Goal: Task Accomplishment & Management: Manage account settings

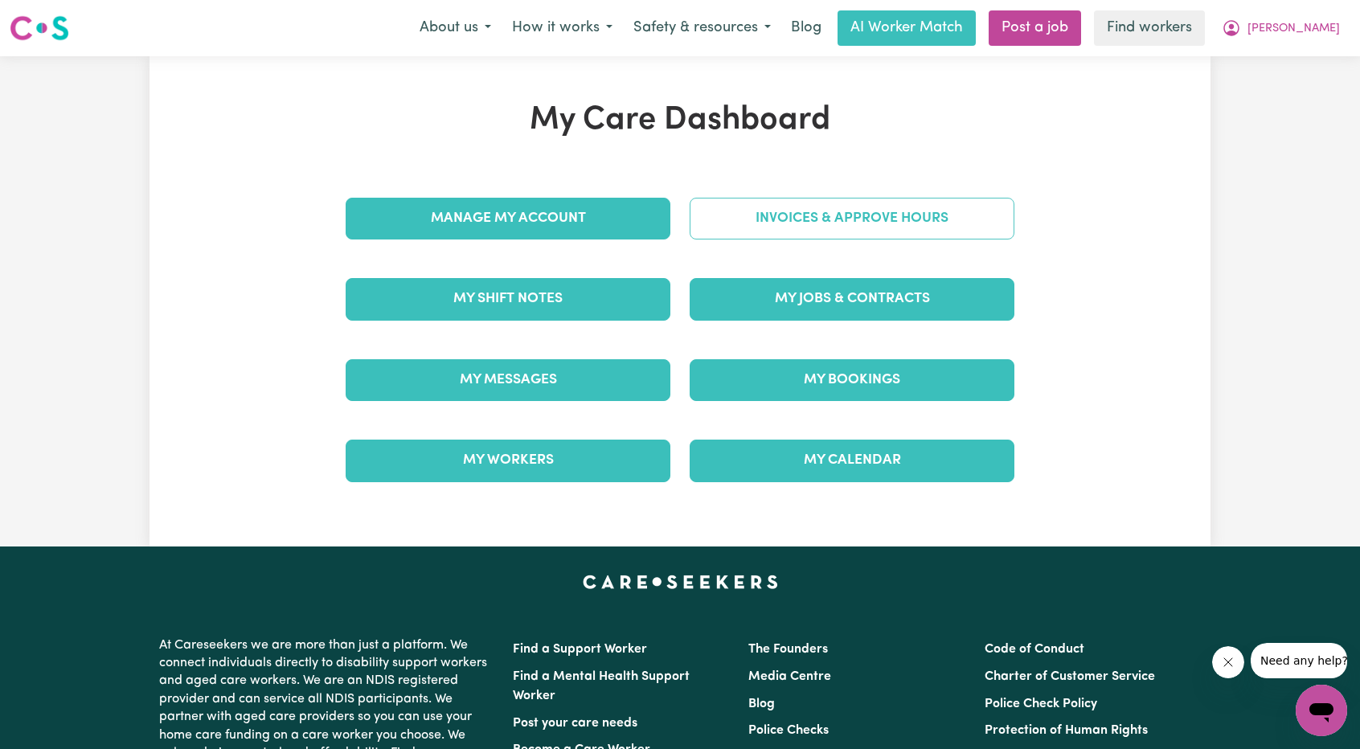
click at [802, 224] on link "Invoices & Approve Hours" at bounding box center [852, 219] width 325 height 42
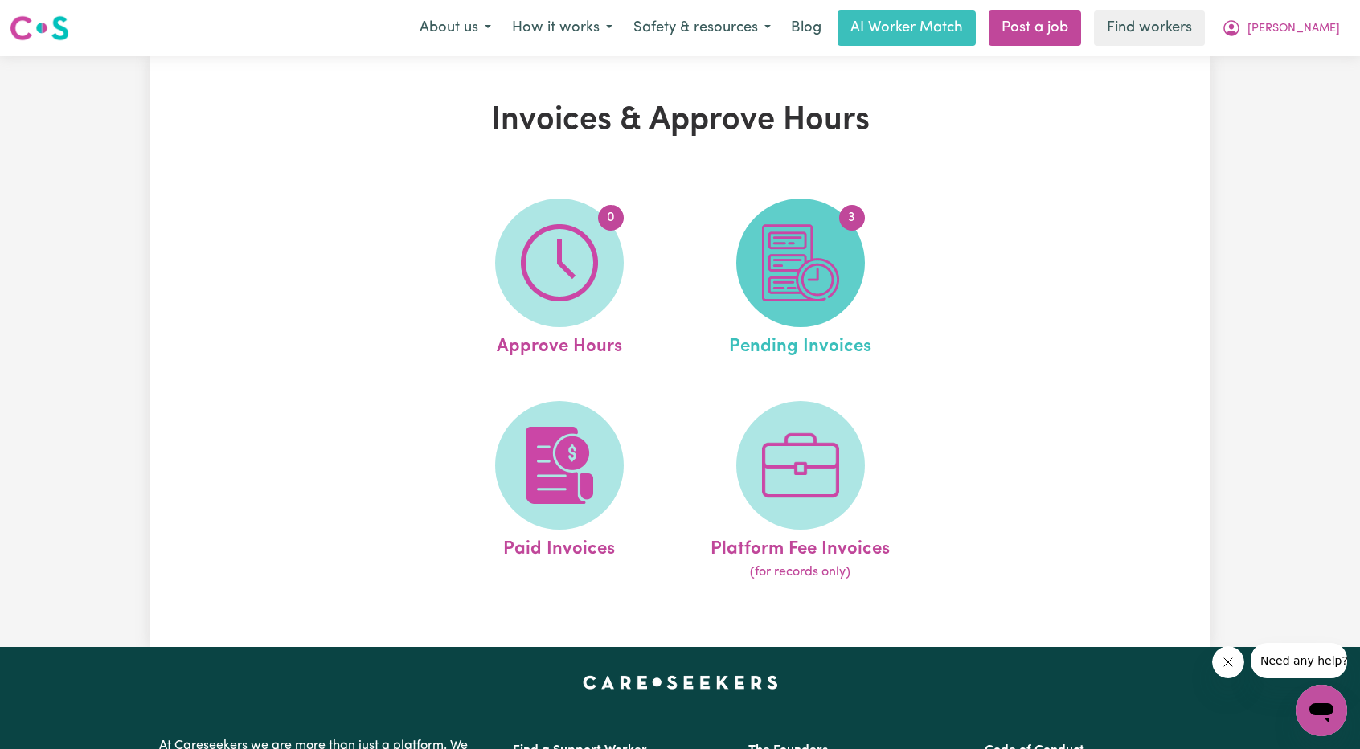
click at [816, 282] on img at bounding box center [800, 262] width 77 height 77
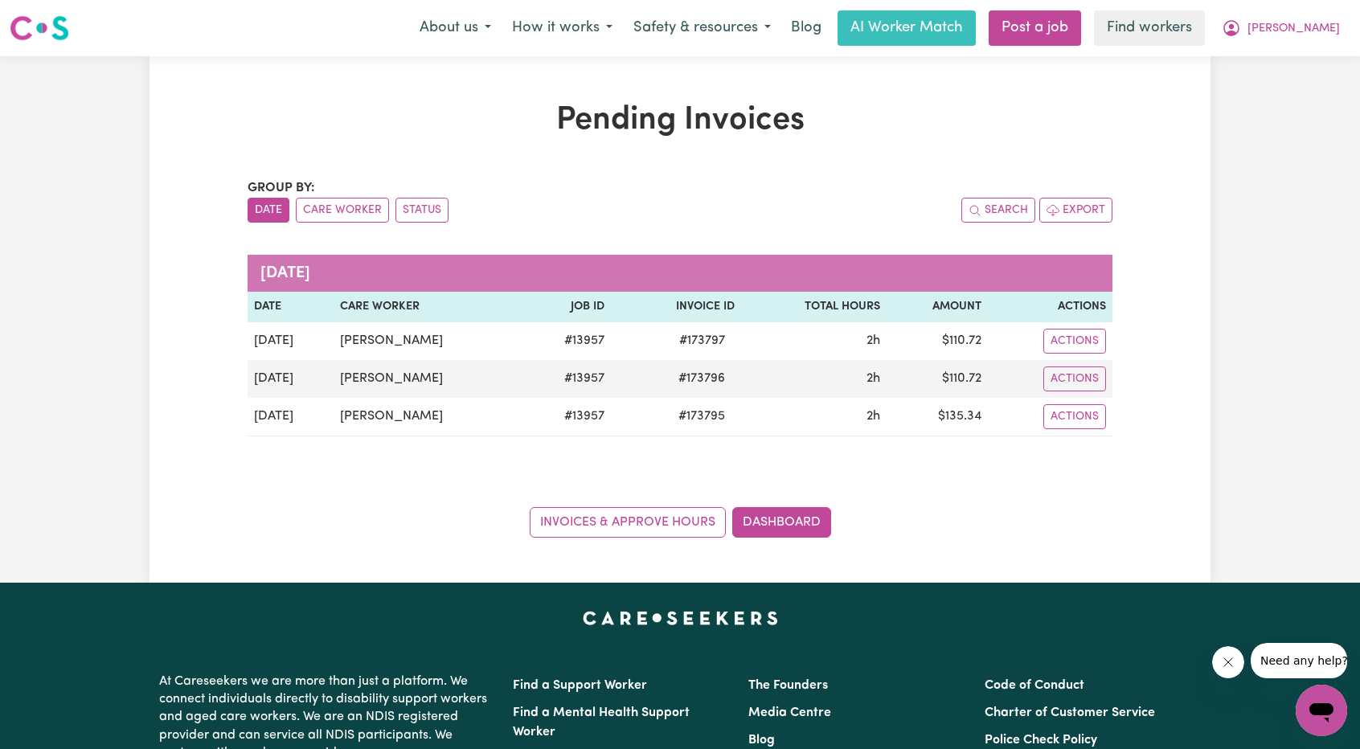
click at [1322, 43] on button "[PERSON_NAME]" at bounding box center [1281, 28] width 139 height 34
click at [1274, 93] on link "Logout" at bounding box center [1286, 92] width 127 height 31
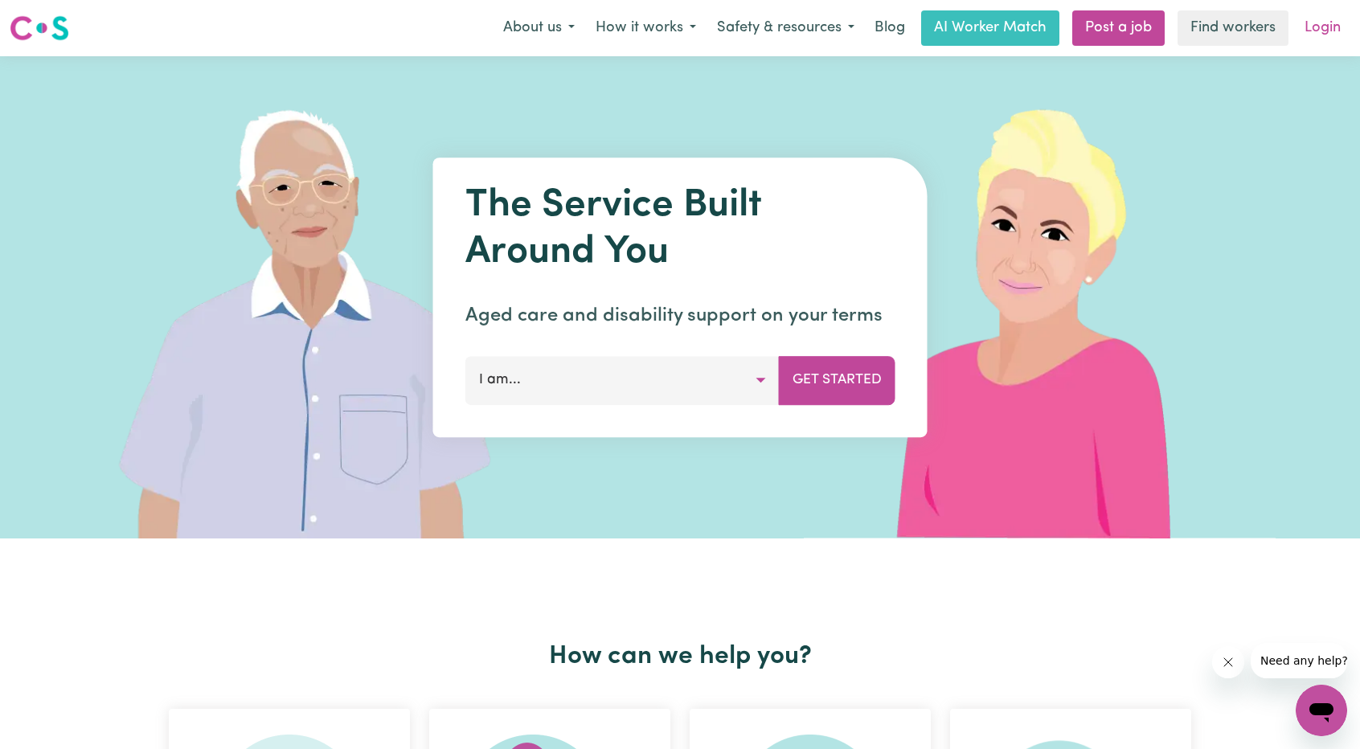
click at [1311, 35] on link "Login" at bounding box center [1322, 27] width 55 height 35
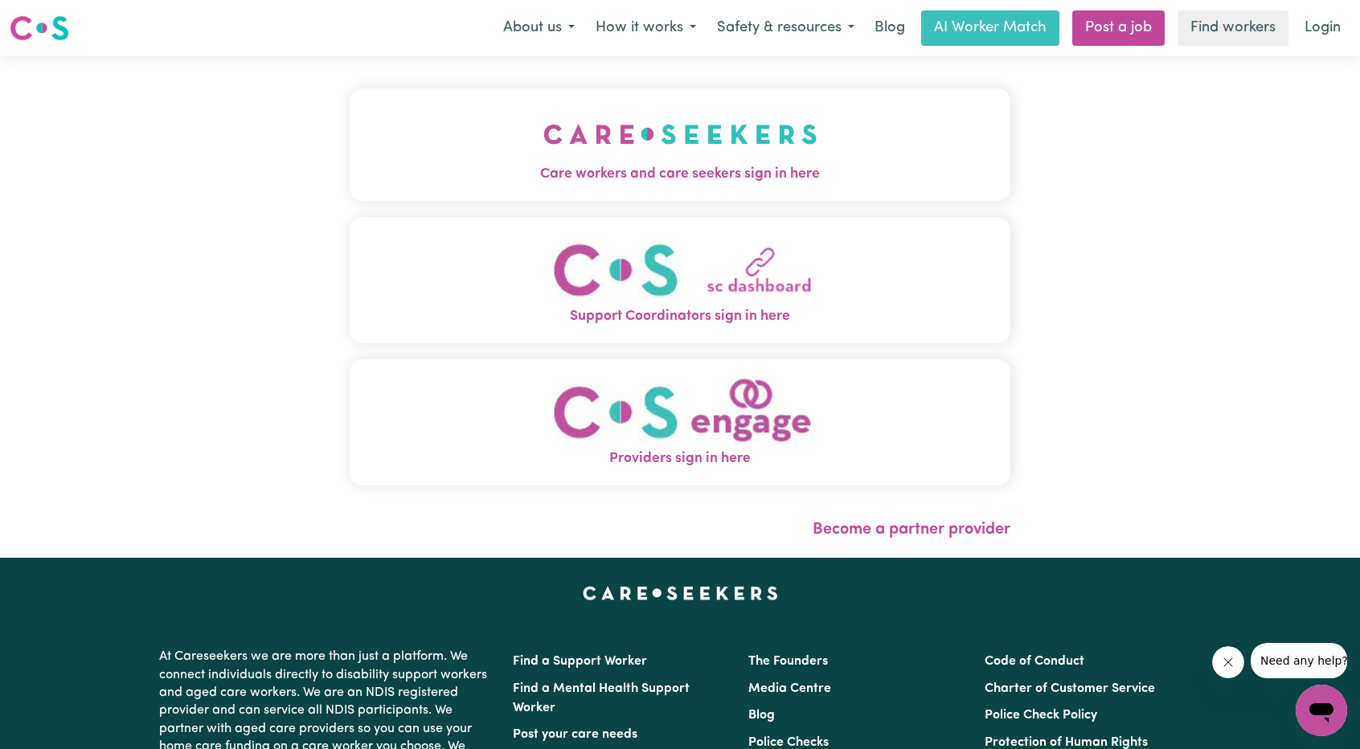
click at [506, 202] on div "Care workers and care seekers sign in here Support Coordinators sign in here Pr…" at bounding box center [680, 294] width 661 height 413
click at [563, 162] on img "Care workers and care seekers sign in here" at bounding box center [681, 135] width 274 height 60
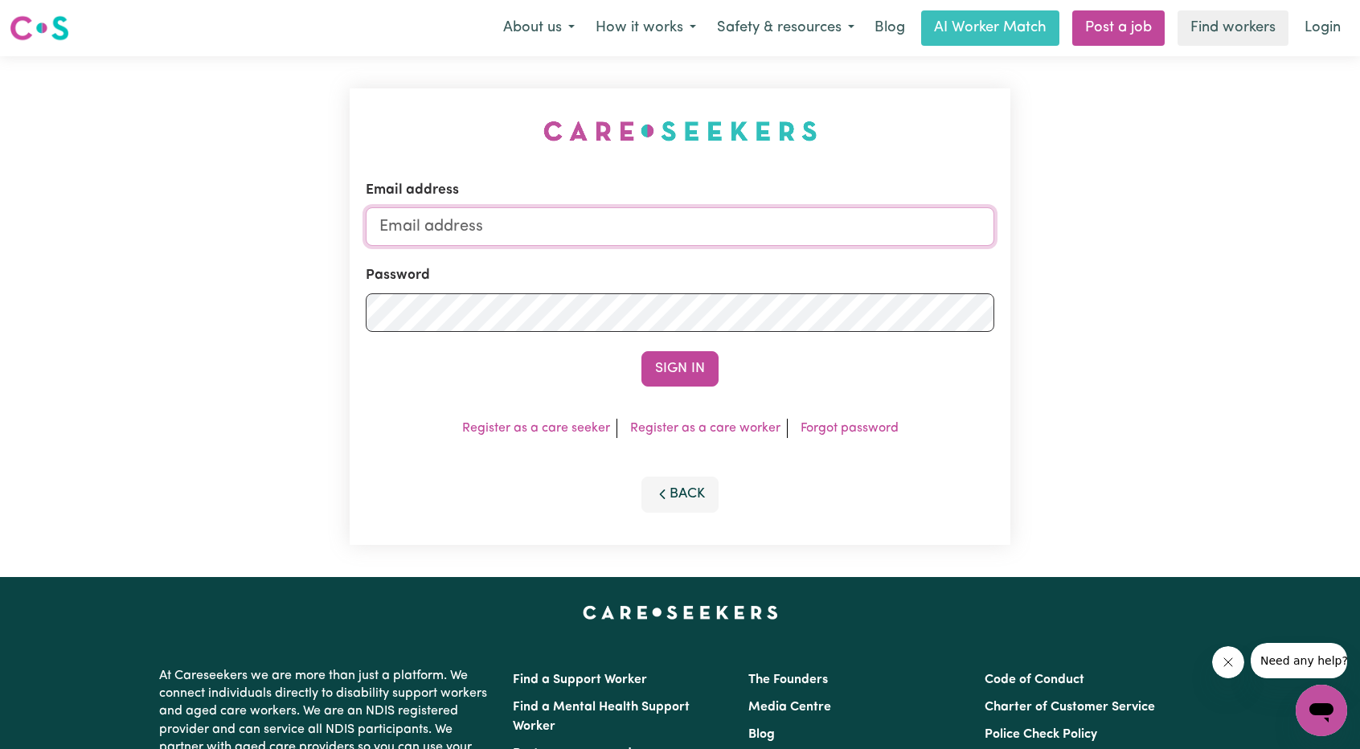
drag, startPoint x: 767, startPoint y: 211, endPoint x: 757, endPoint y: 213, distance: 9.8
click at [767, 211] on input "Email address" at bounding box center [680, 226] width 629 height 39
drag, startPoint x: 465, startPoint y: 225, endPoint x: 704, endPoint y: 237, distance: 239.9
click at [690, 237] on input "[EMAIL_ADDRESS][PERSON_NAME][DOMAIN_NAME]" at bounding box center [680, 226] width 629 height 39
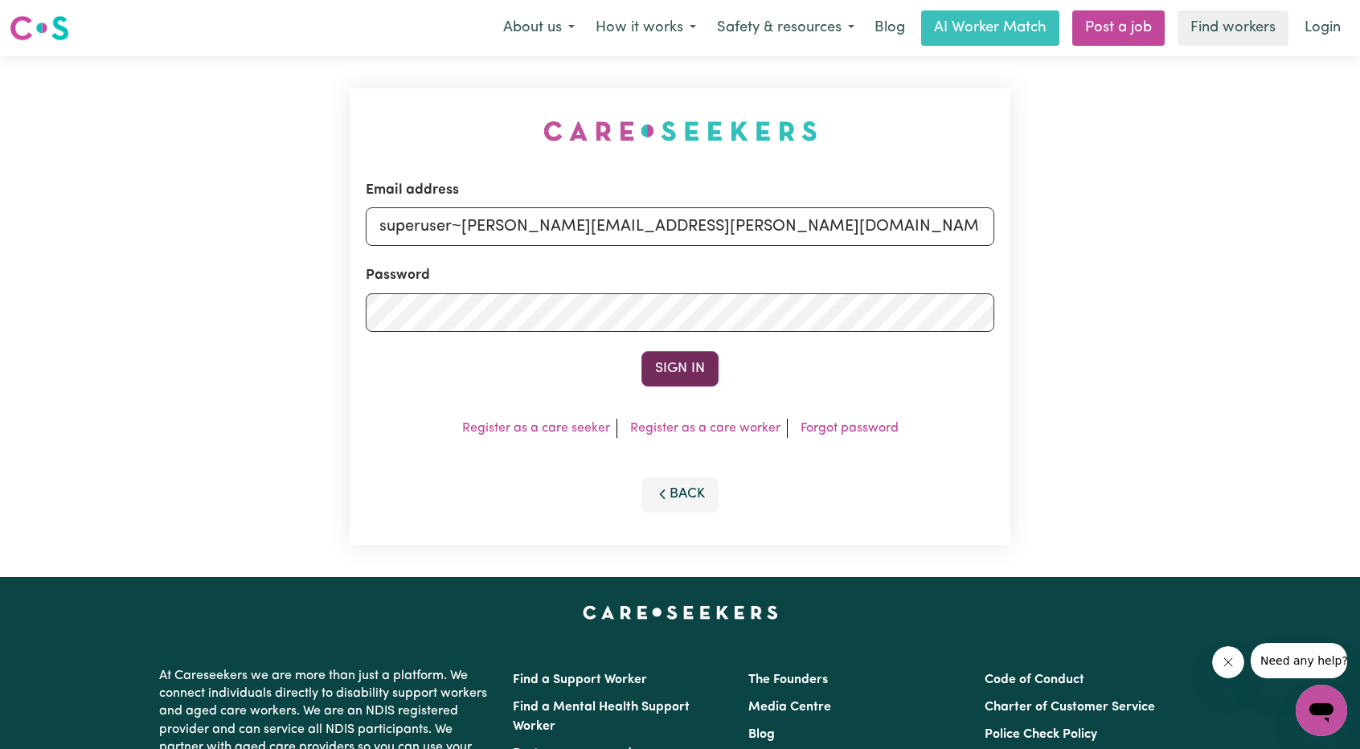
type input "superuser~[PERSON_NAME][EMAIL_ADDRESS][PERSON_NAME][DOMAIN_NAME]"
click at [655, 355] on button "Sign In" at bounding box center [680, 368] width 77 height 35
